Goal: Book appointment/travel/reservation

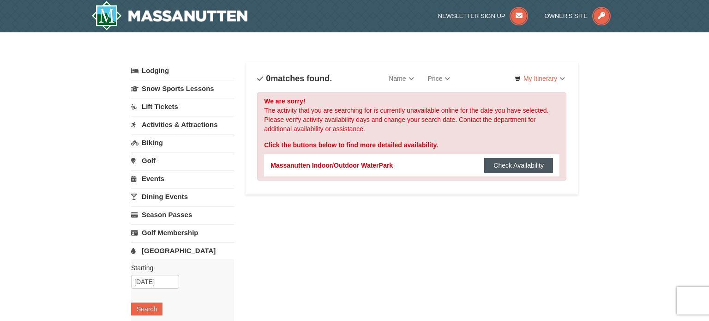
click at [532, 165] on button "Check Availability" at bounding box center [518, 165] width 69 height 15
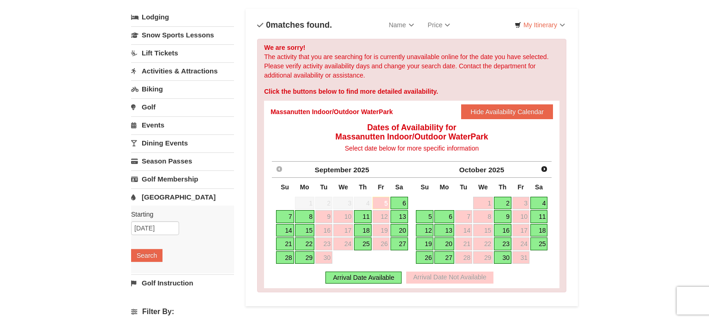
scroll to position [56, 0]
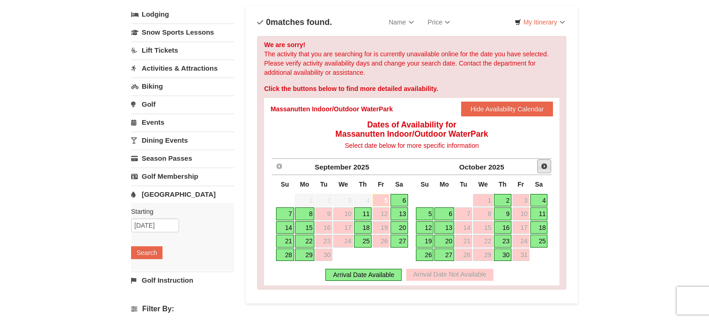
click at [543, 167] on span "Next" at bounding box center [544, 166] width 7 height 7
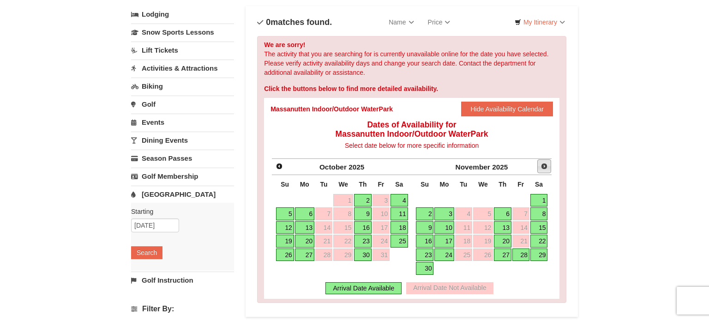
click at [544, 166] on span "Next" at bounding box center [544, 166] width 7 height 7
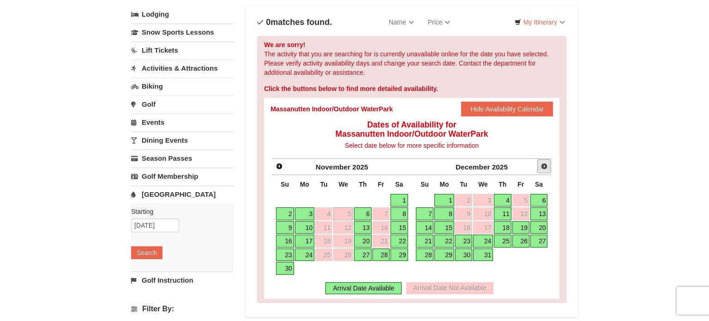
click at [544, 166] on span "Next" at bounding box center [544, 166] width 7 height 7
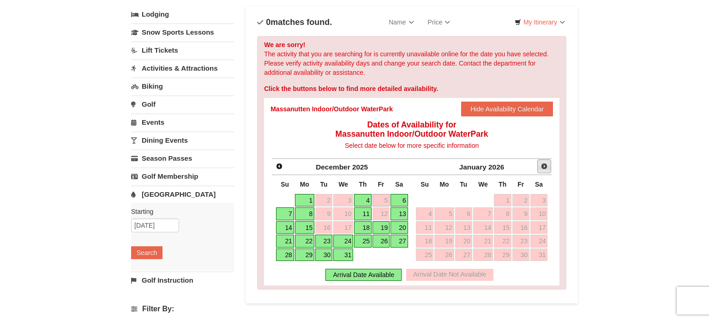
click at [544, 166] on span "Next" at bounding box center [544, 166] width 7 height 7
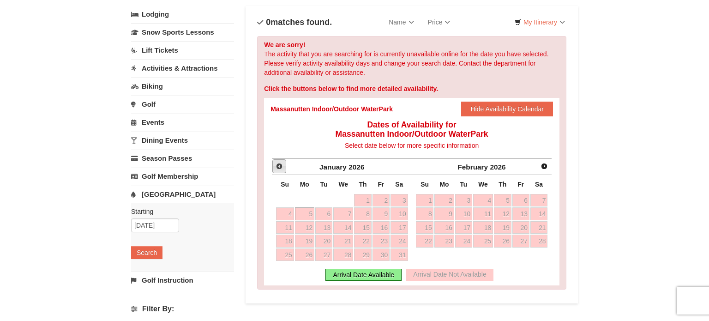
click at [276, 166] on span "Prev" at bounding box center [279, 166] width 7 height 7
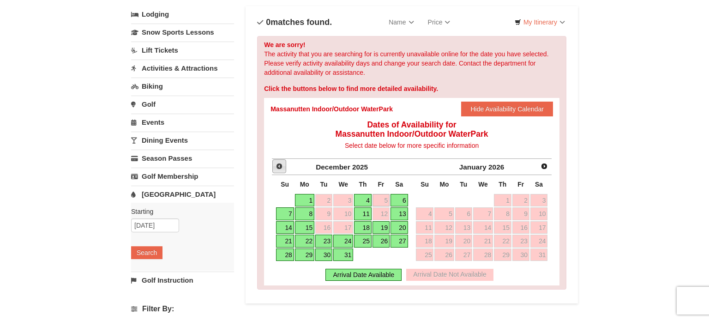
click at [279, 165] on span "Prev" at bounding box center [279, 166] width 7 height 7
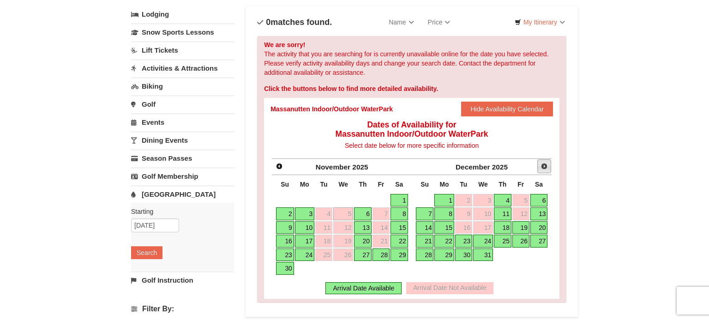
click at [544, 166] on span "Next" at bounding box center [544, 166] width 7 height 7
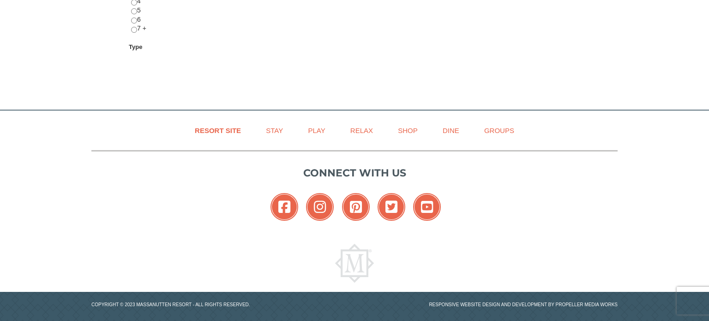
scroll to position [465, 0]
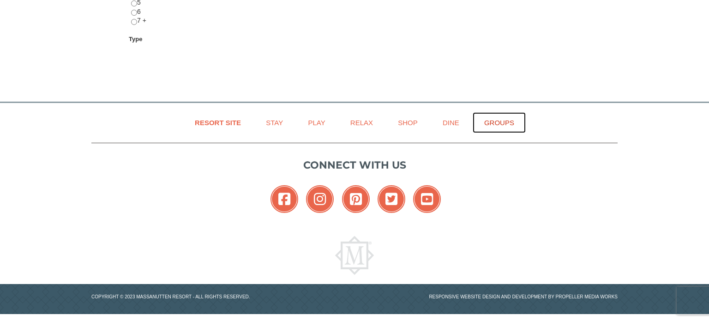
click at [502, 119] on link "Groups" at bounding box center [499, 122] width 53 height 21
